Goal: Information Seeking & Learning: Learn about a topic

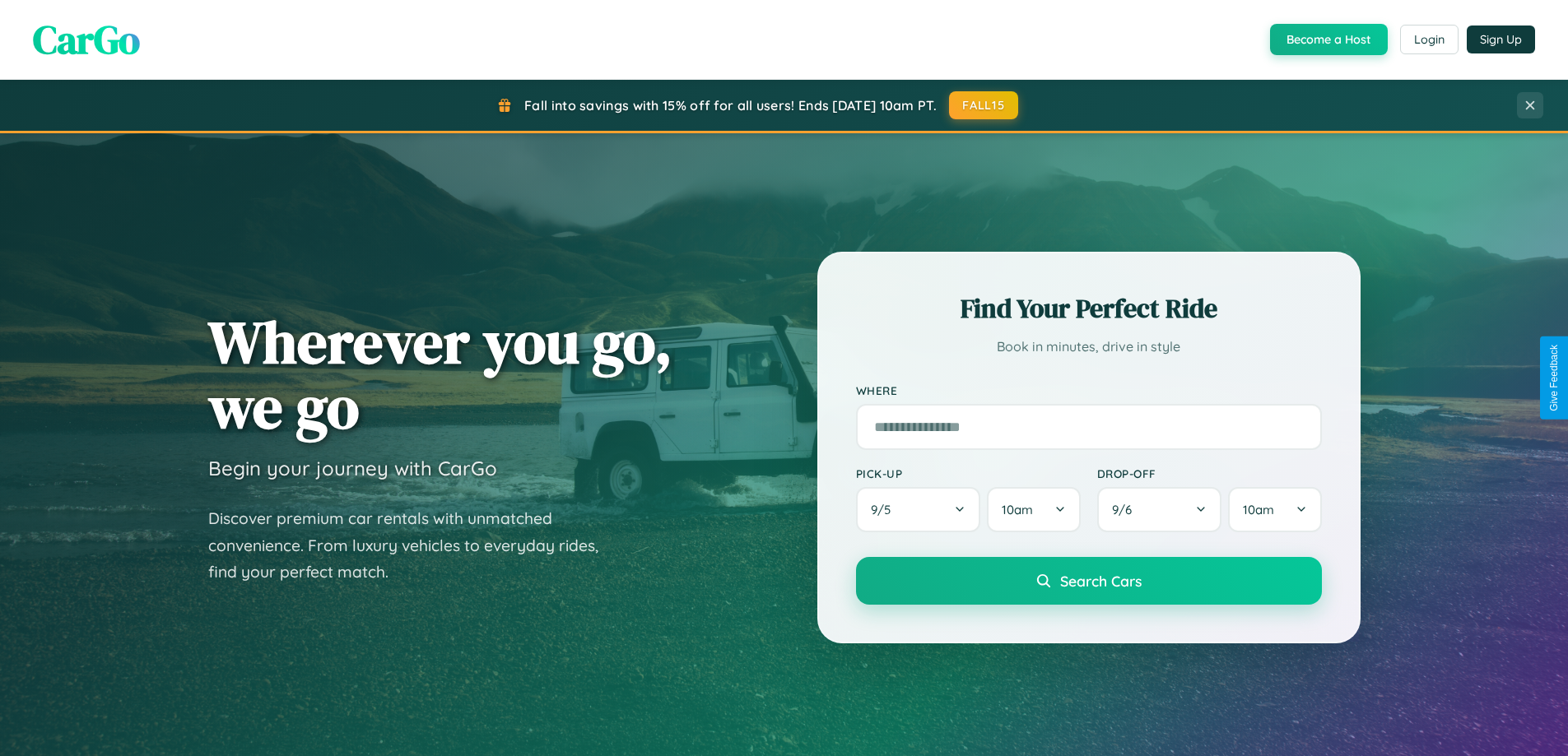
scroll to position [3167, 0]
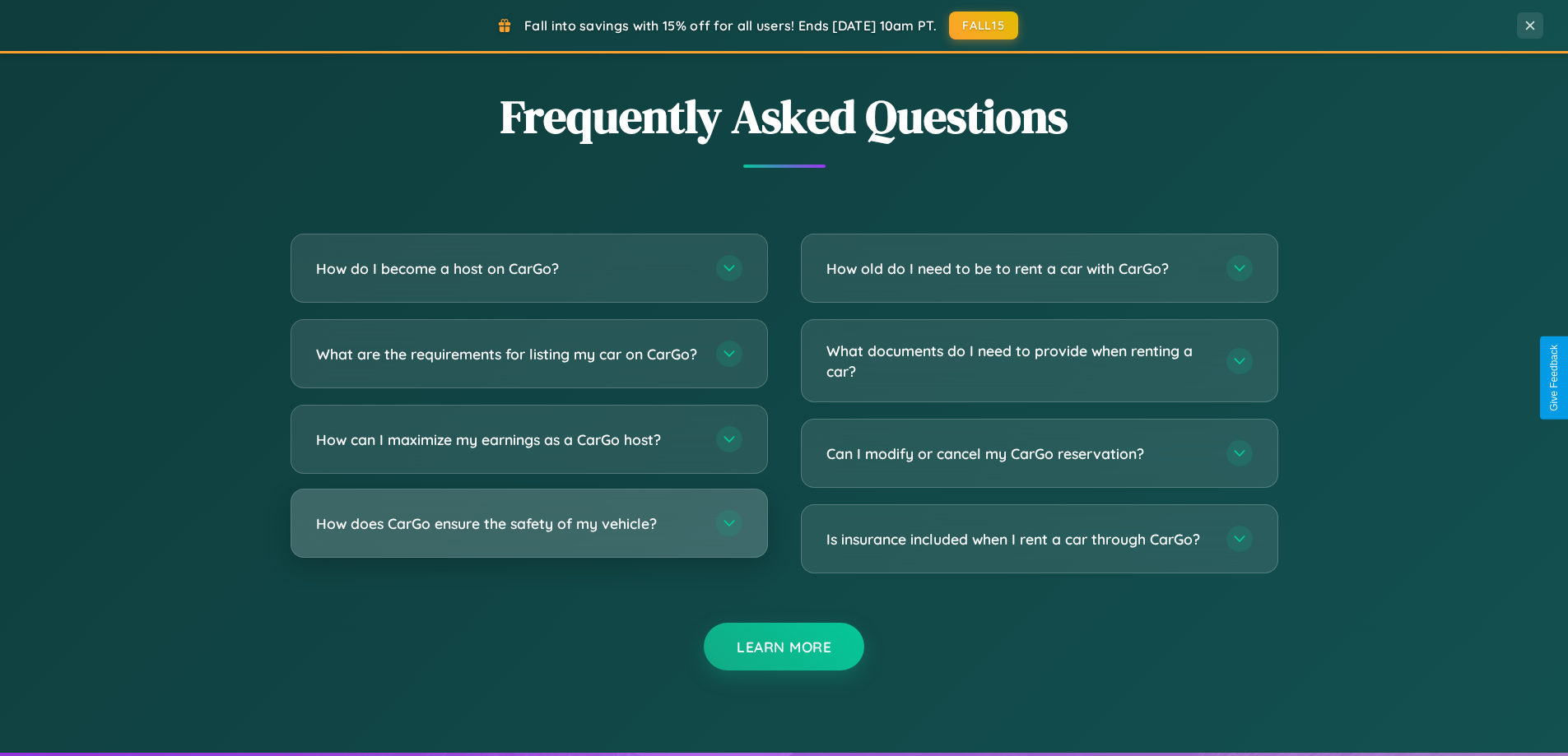
click at [529, 534] on h3 "How does CarGo ensure the safety of my vehicle?" at bounding box center [508, 523] width 384 height 21
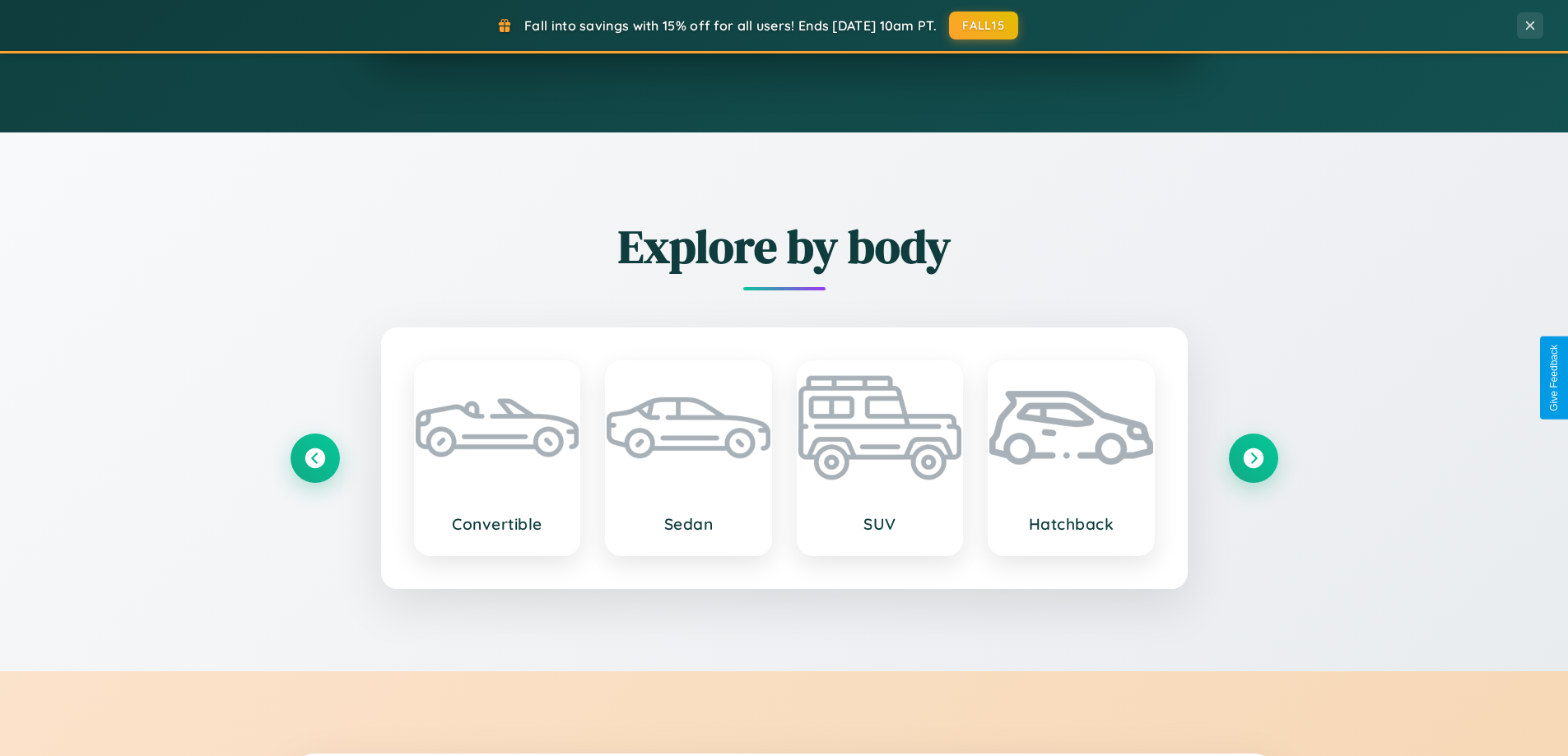
scroll to position [1133, 0]
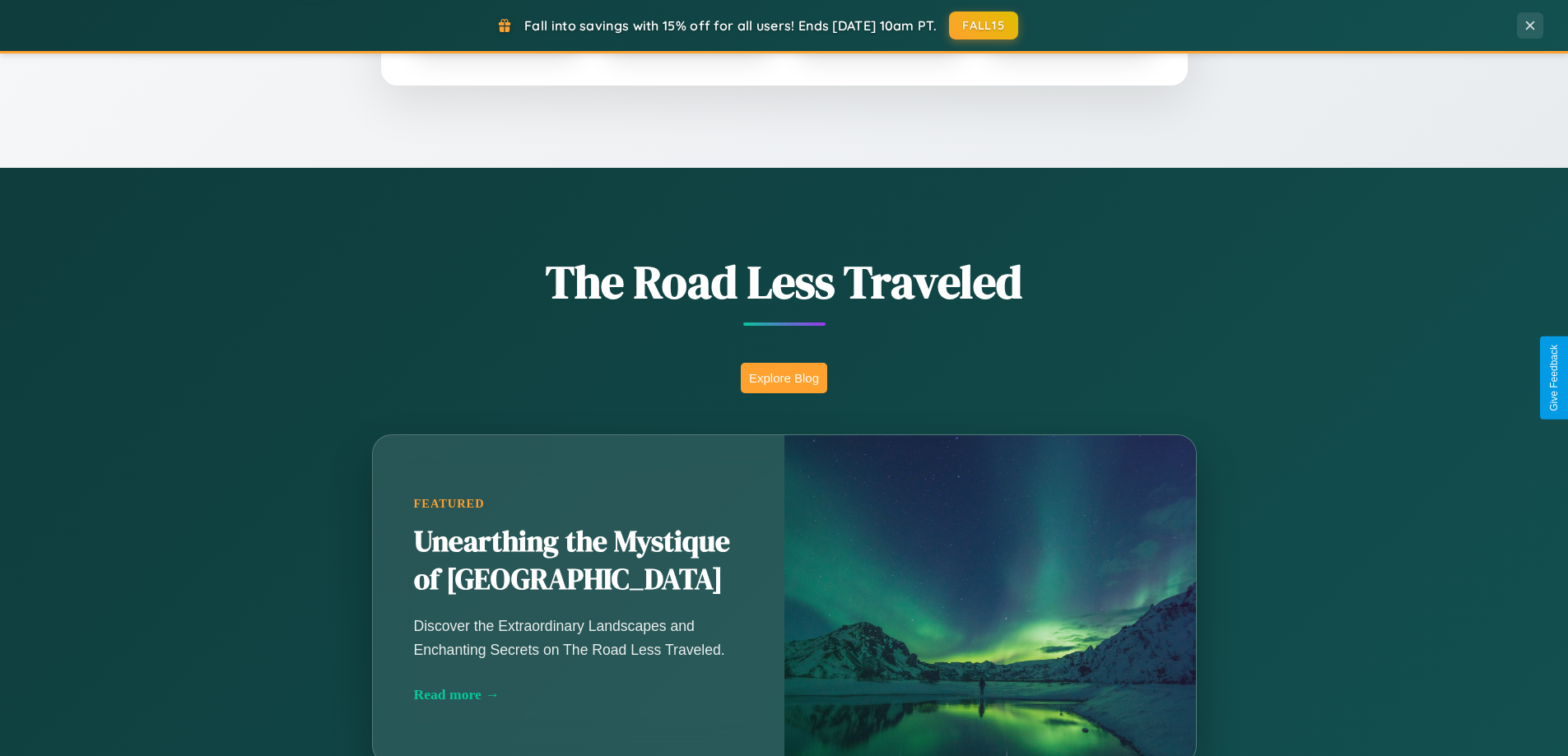
click at [784, 378] on button "Explore Blog" at bounding box center [784, 378] width 86 height 30
